Goal: Transaction & Acquisition: Book appointment/travel/reservation

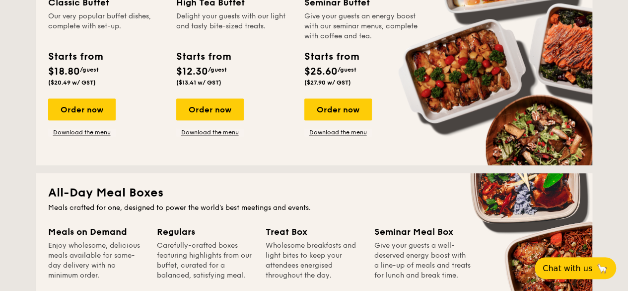
scroll to position [745, 0]
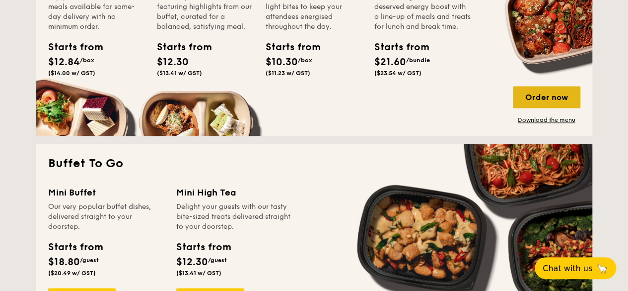
click at [535, 103] on div "Order now" at bounding box center [547, 97] width 68 height 22
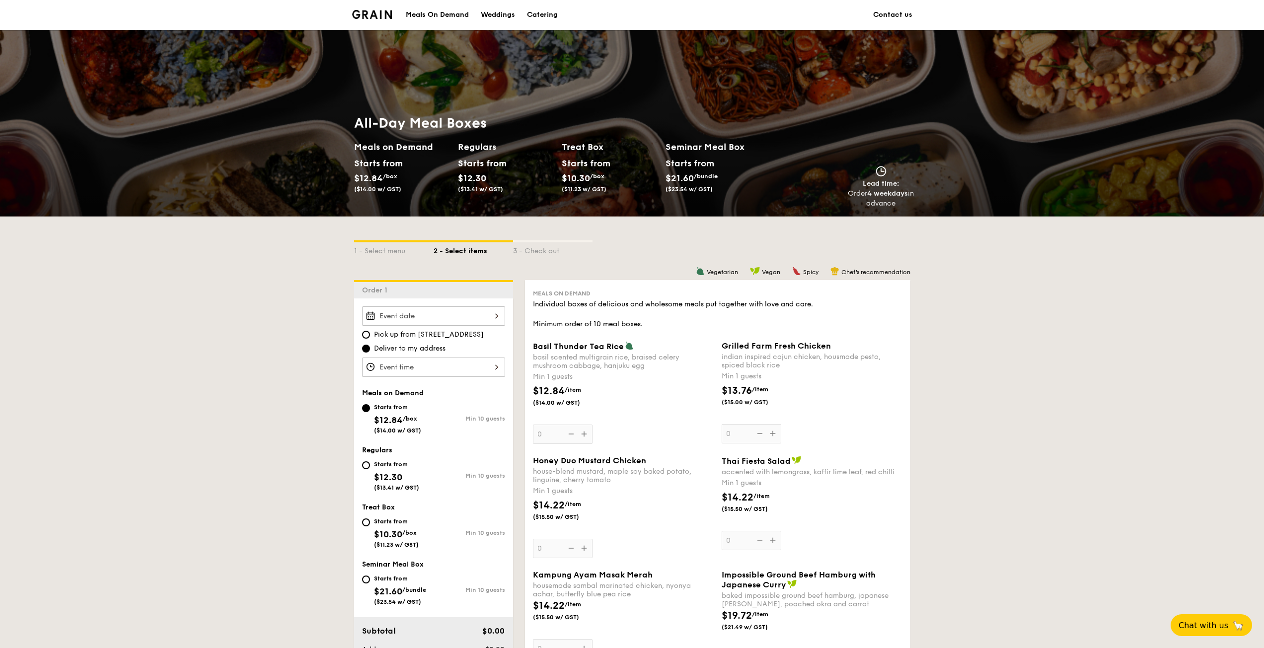
scroll to position [248, 0]
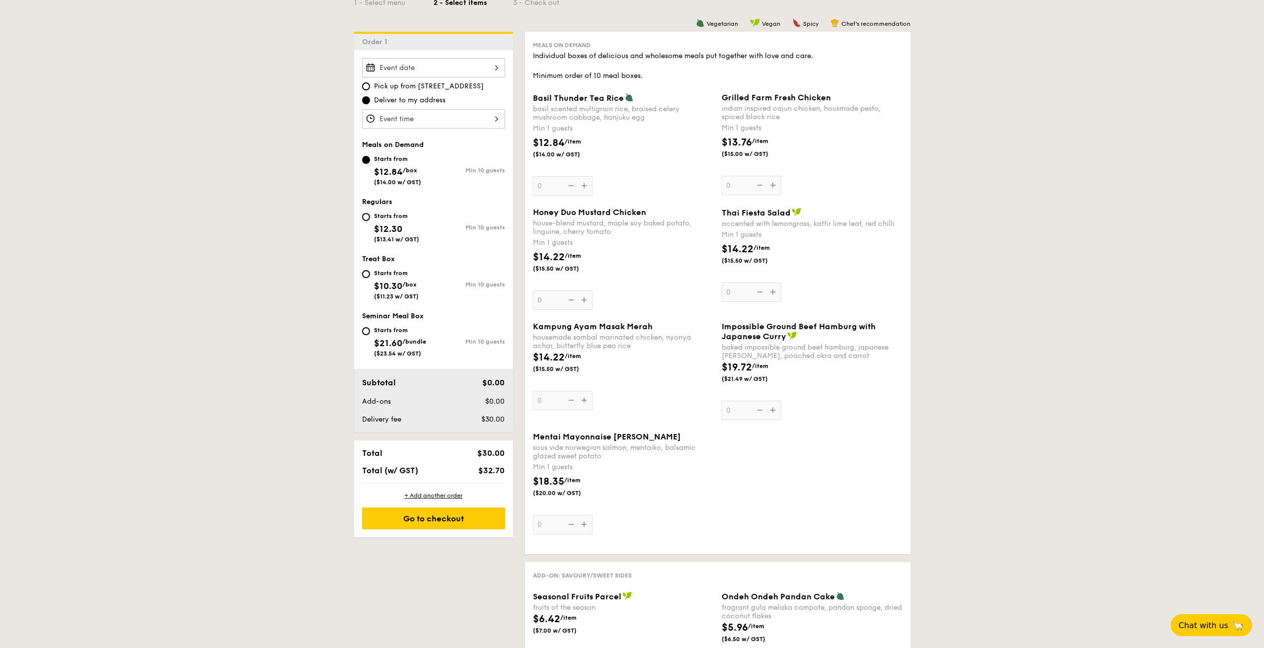
click at [399, 218] on div "Starts from" at bounding box center [396, 216] width 45 height 8
click at [370, 218] on input "Starts from $12.30 ($13.41 w/ GST) Min 10 guests" at bounding box center [366, 217] width 8 height 8
radio input "true"
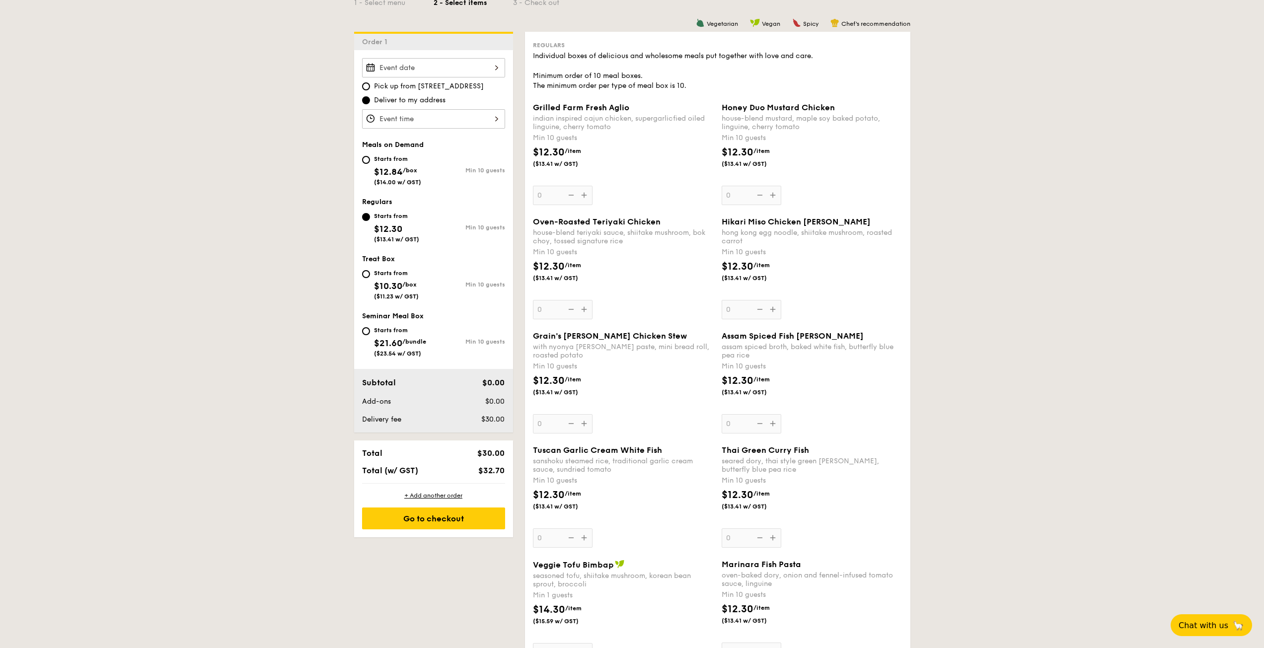
scroll to position [0, 0]
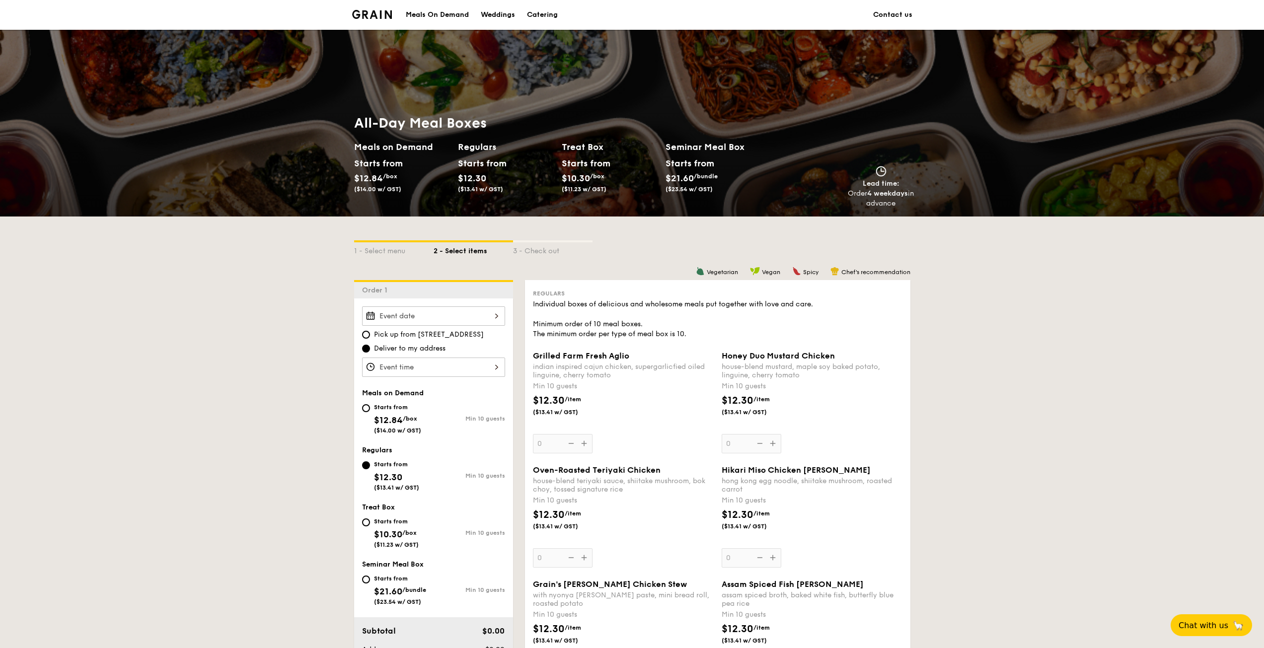
click at [453, 290] on div at bounding box center [433, 315] width 143 height 19
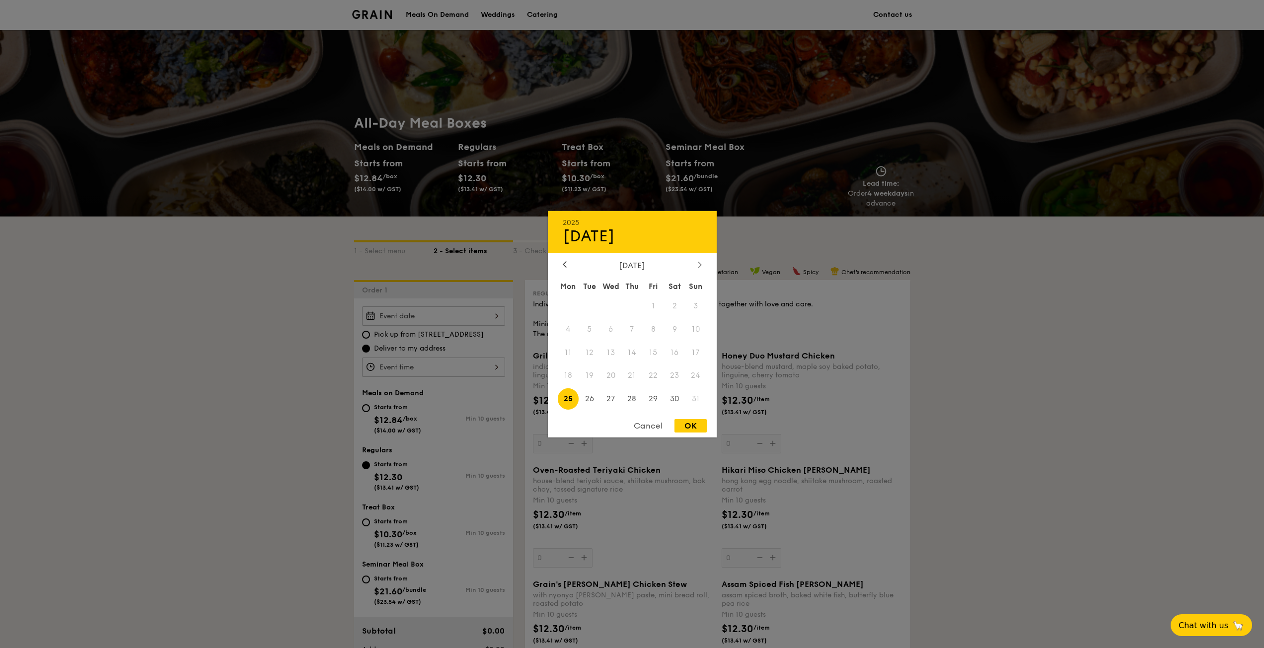
click at [628, 263] on icon at bounding box center [699, 265] width 3 height 6
click at [628, 290] on span "25" at bounding box center [631, 375] width 21 height 21
click at [628, 290] on div "OK" at bounding box center [691, 425] width 32 height 13
type input "[DATE]"
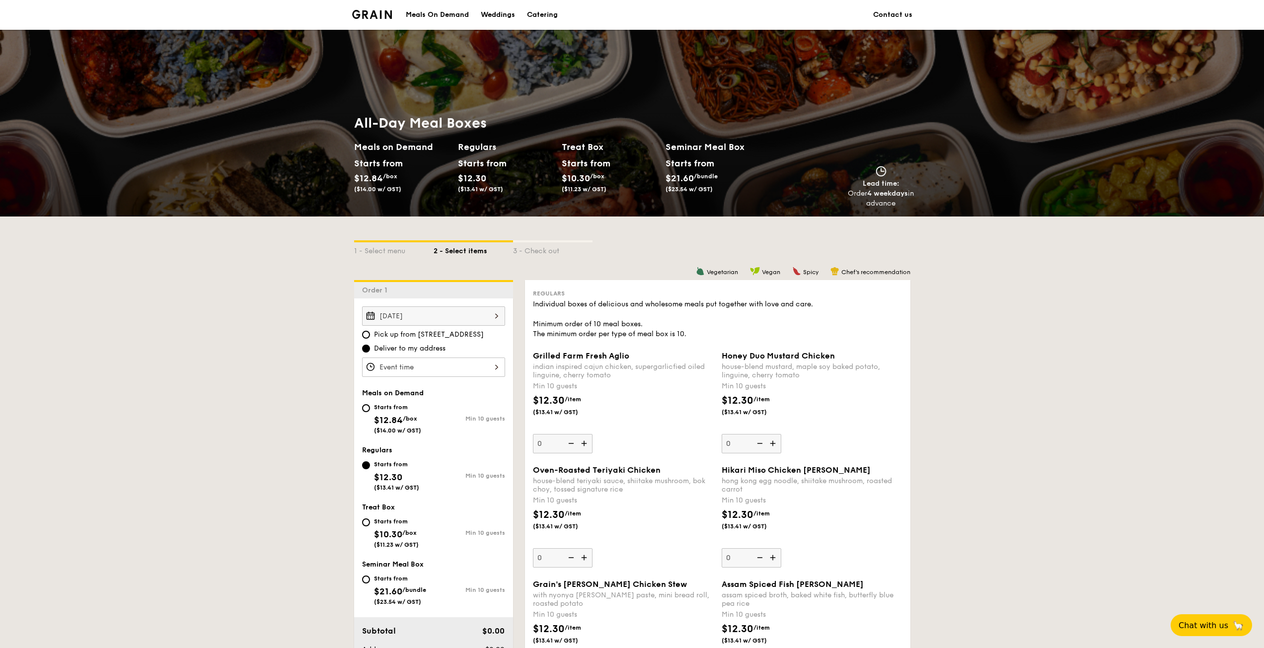
click at [451, 290] on div at bounding box center [433, 367] width 143 height 19
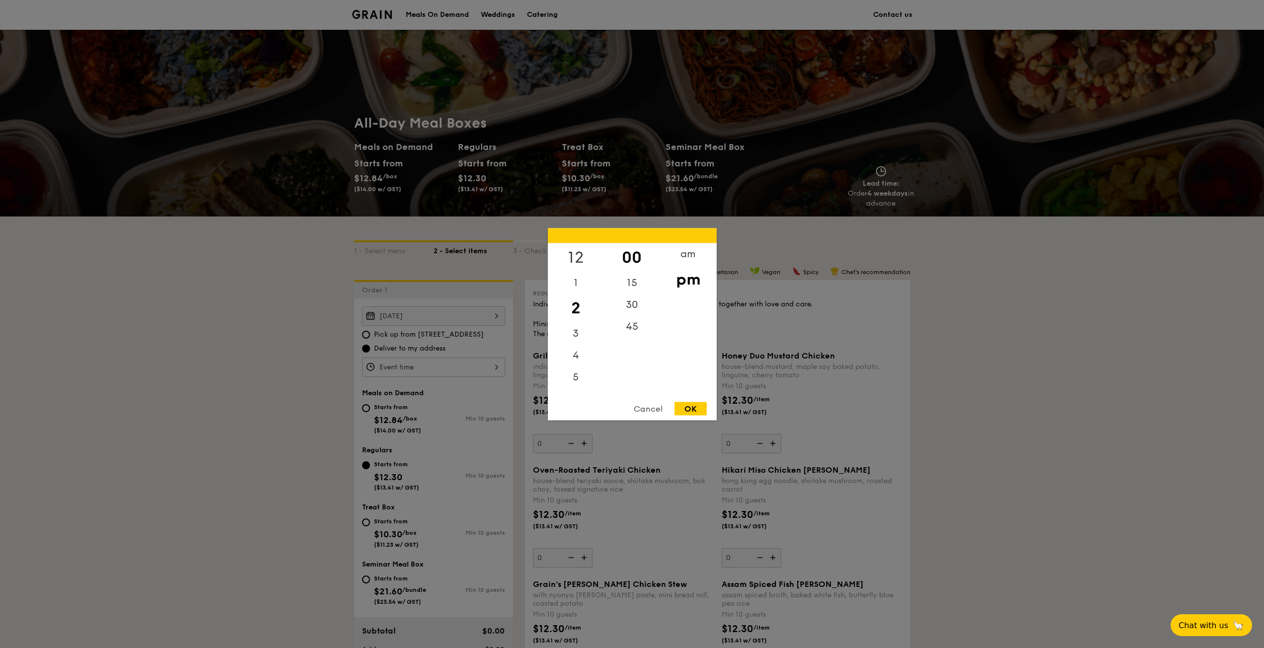
click at [578, 257] on div "12" at bounding box center [576, 257] width 56 height 29
click at [452, 290] on div at bounding box center [632, 324] width 1264 height 648
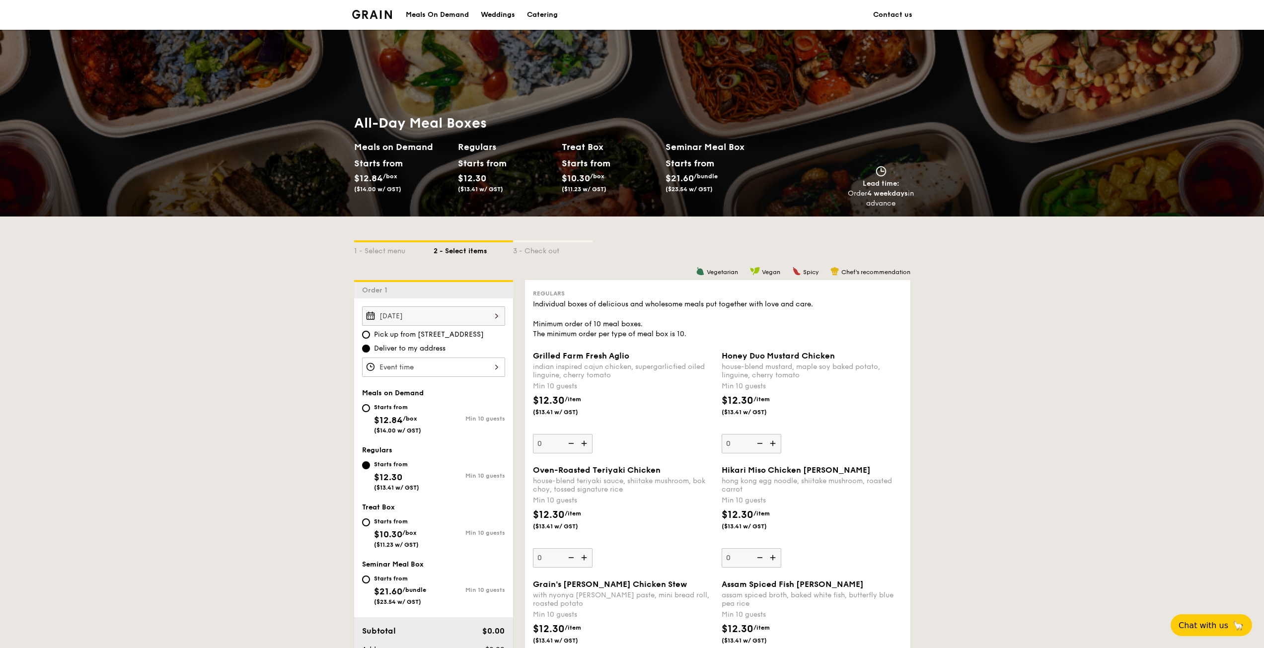
click at [476, 290] on div at bounding box center [433, 367] width 143 height 19
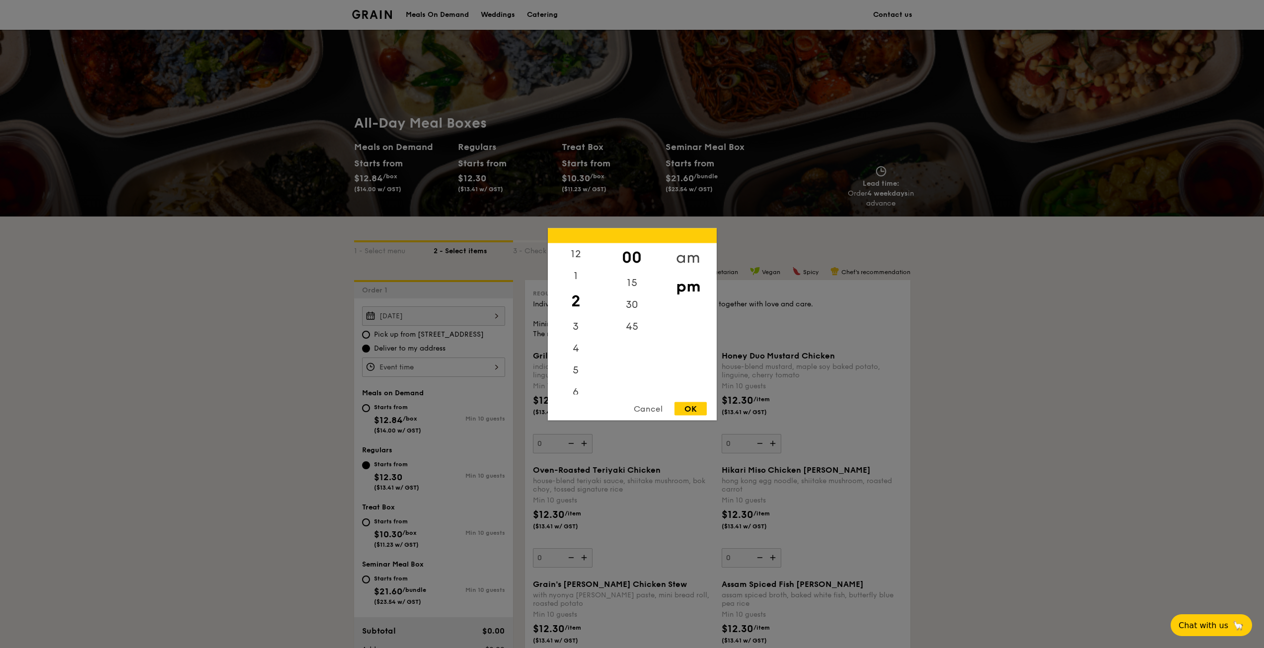
click at [628, 256] on div "am" at bounding box center [688, 257] width 56 height 29
click at [579, 290] on div "11" at bounding box center [576, 387] width 56 height 29
click at [628, 290] on div "30" at bounding box center [632, 308] width 56 height 29
click at [628, 290] on div "OK" at bounding box center [691, 408] width 32 height 13
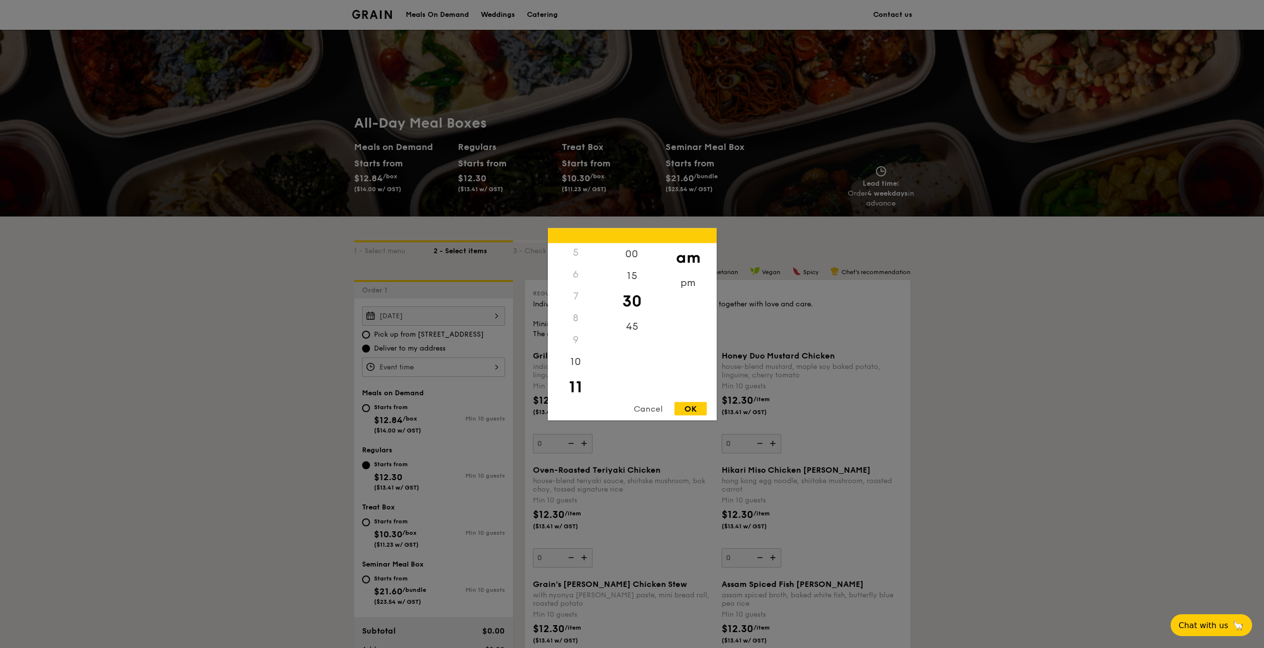
type input "11:30AM"
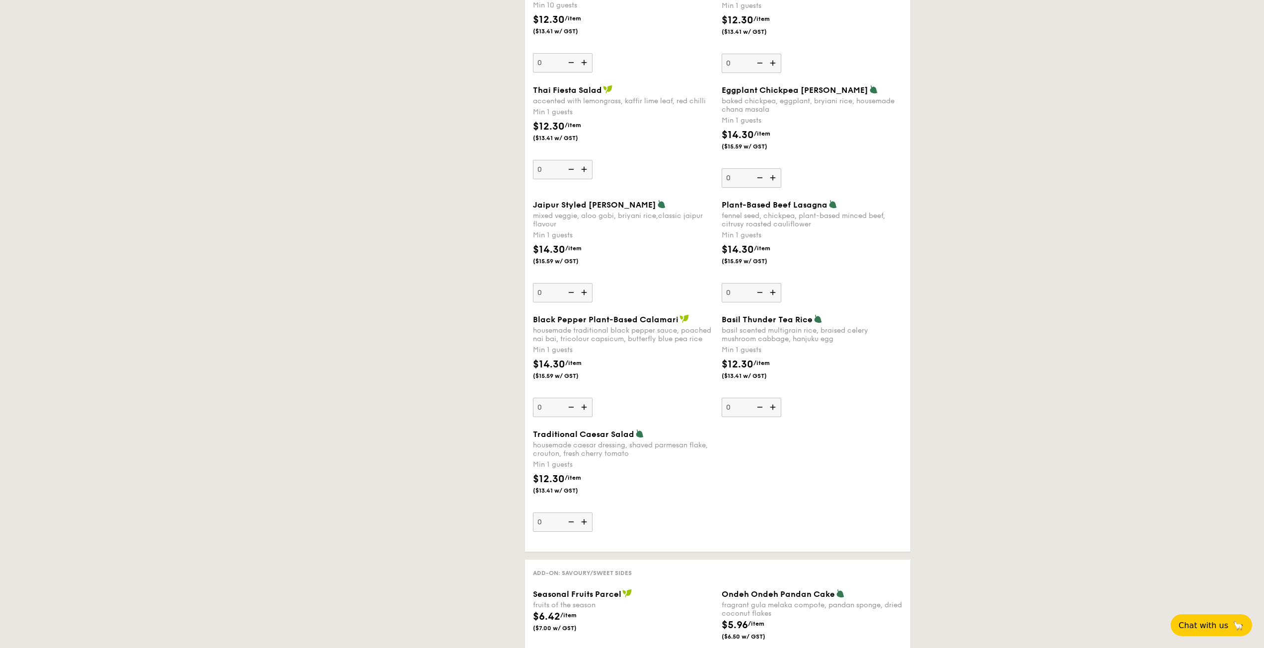
scroll to position [993, 0]
